Goal: Check status

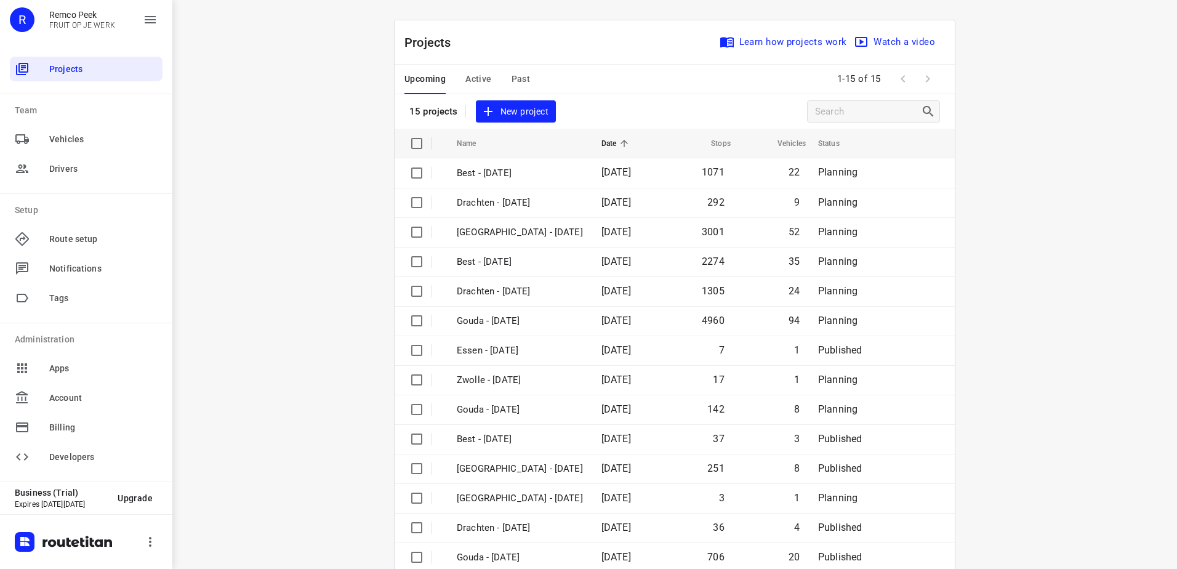
click at [513, 80] on span "Past" at bounding box center [521, 78] width 19 height 15
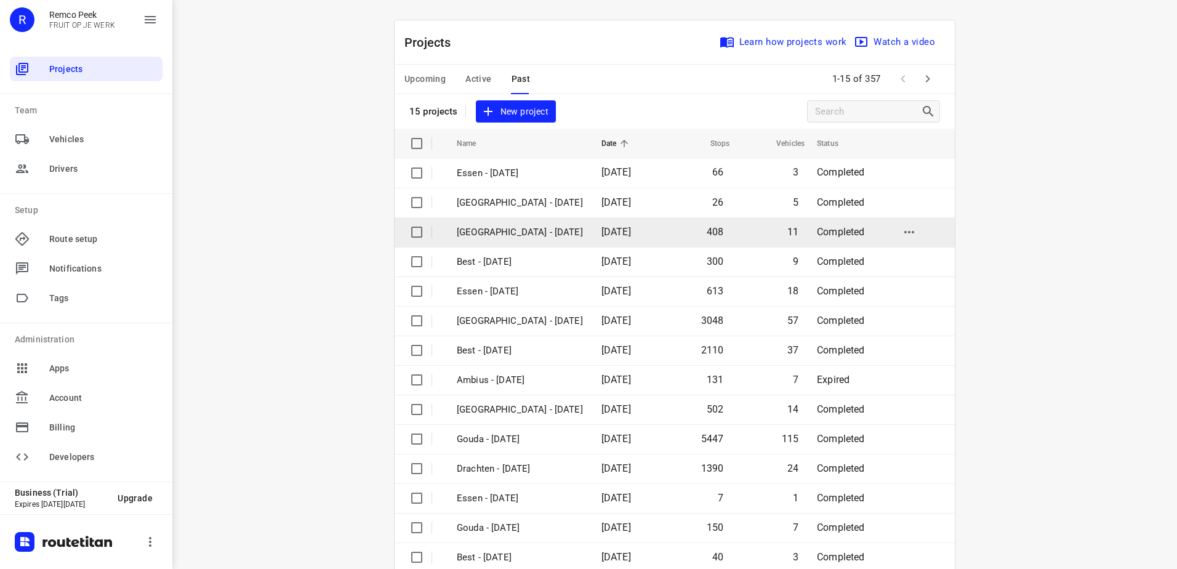
click at [550, 235] on td "[GEOGRAPHIC_DATA] - [DATE]" at bounding box center [518, 232] width 147 height 30
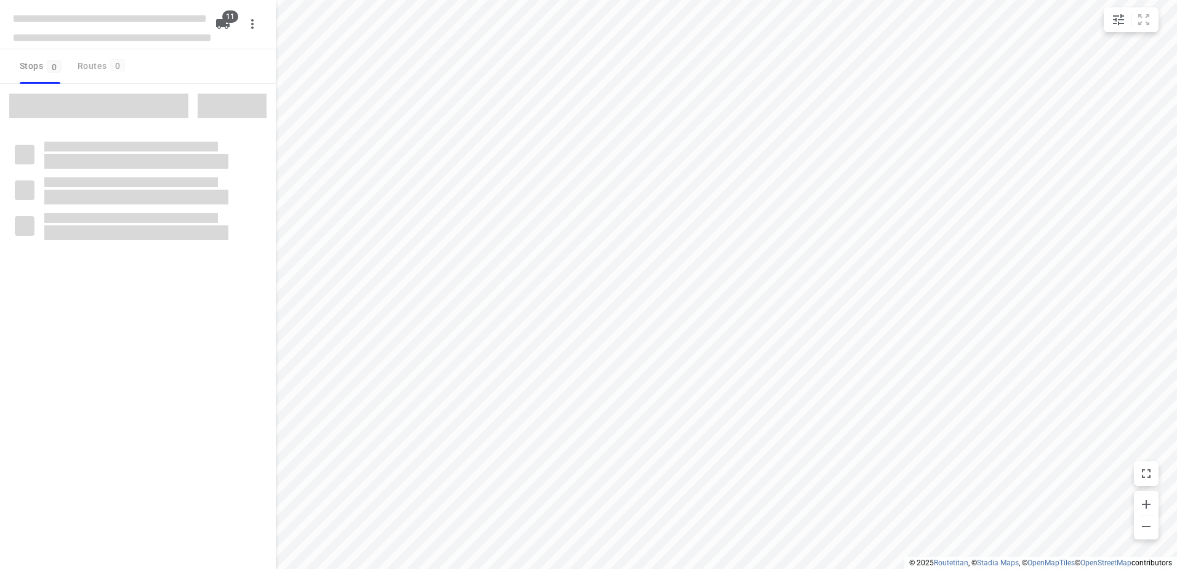
checkbox input "true"
